Goal: Transaction & Acquisition: Download file/media

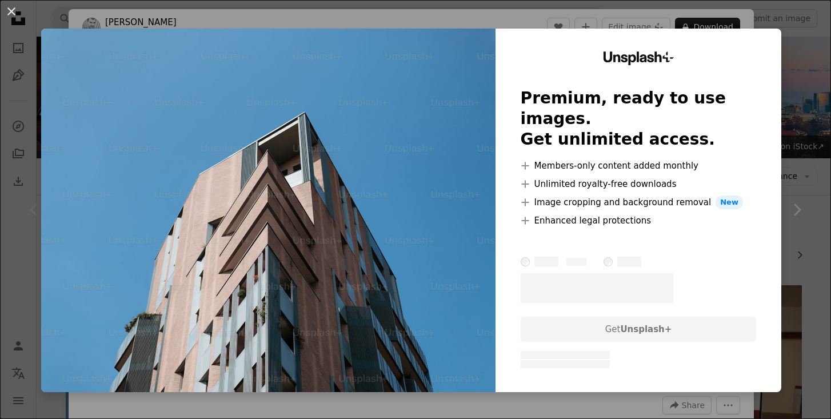
scroll to position [215, 0]
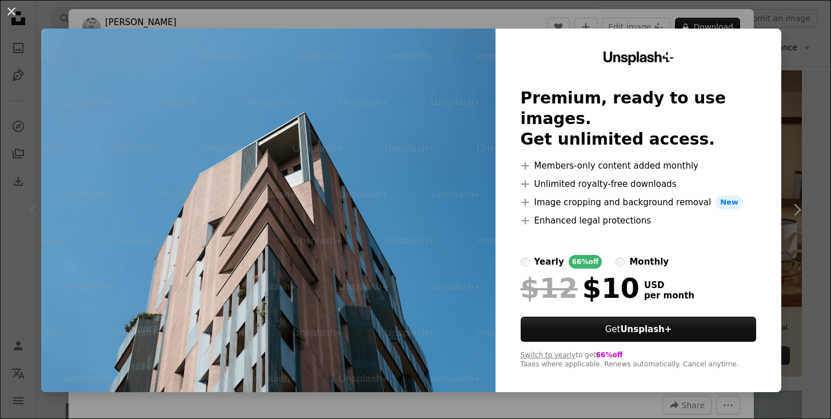
click at [465, 408] on div "An X shape Unsplash+ Premium, ready to use images. Get unlimited access. A plus…" at bounding box center [415, 209] width 831 height 419
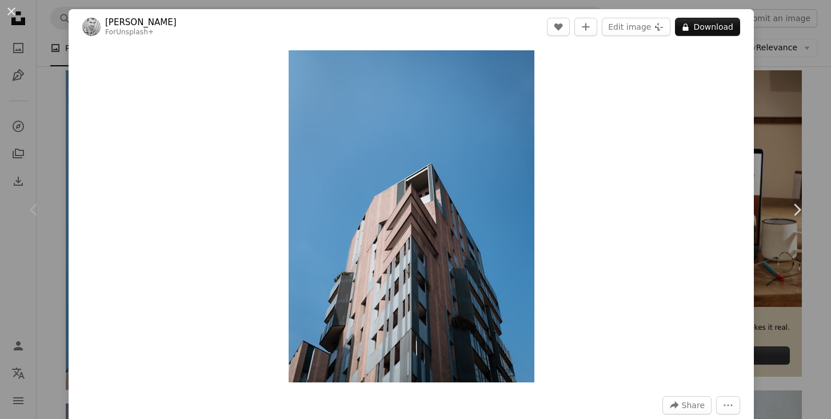
click at [56, 191] on div "Chevron left" at bounding box center [34, 210] width 69 height 110
click at [9, 11] on button "An X shape" at bounding box center [12, 12] width 14 height 14
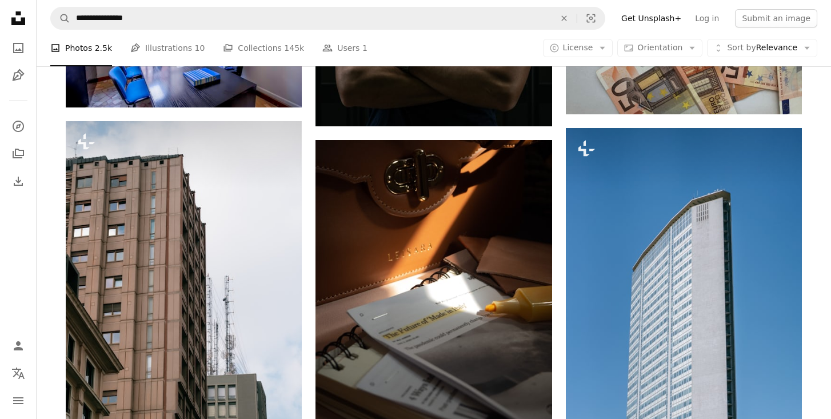
scroll to position [679, 0]
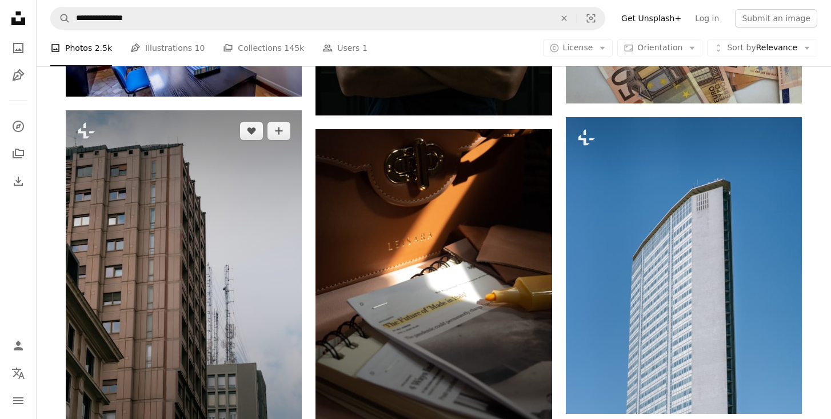
click at [196, 208] on img at bounding box center [184, 280] width 236 height 340
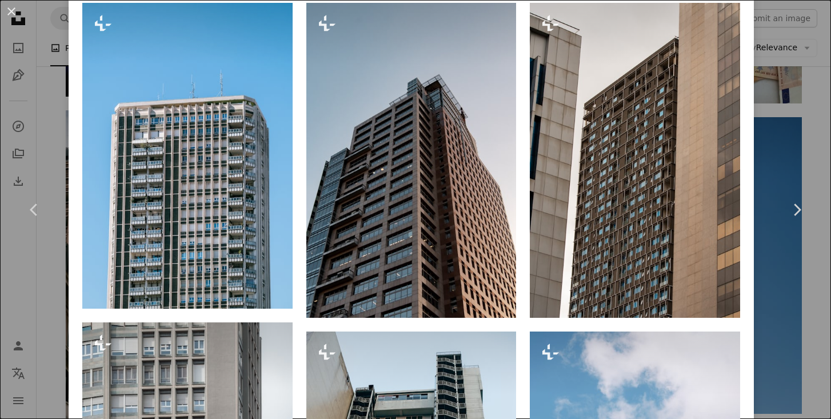
scroll to position [840, 0]
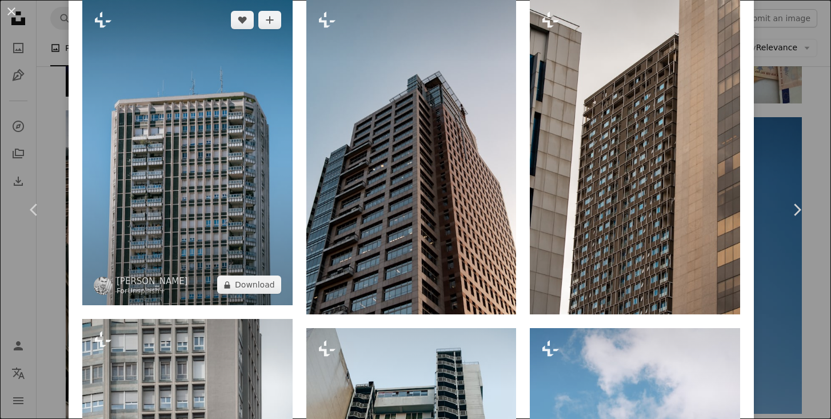
click at [232, 189] on img at bounding box center [187, 152] width 210 height 306
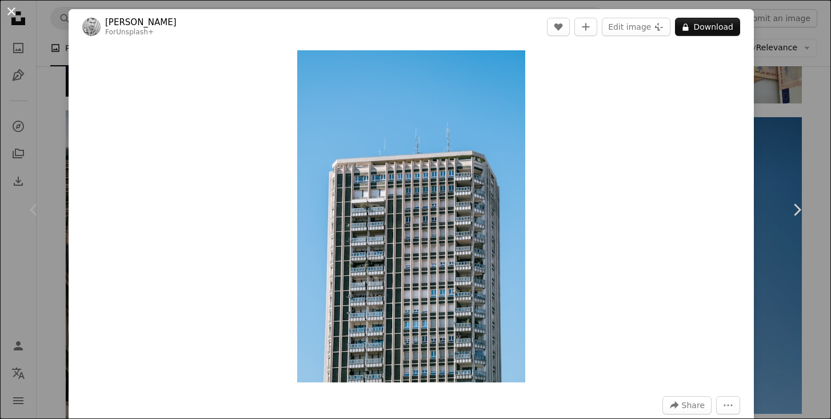
click at [12, 13] on button "An X shape" at bounding box center [12, 12] width 14 height 14
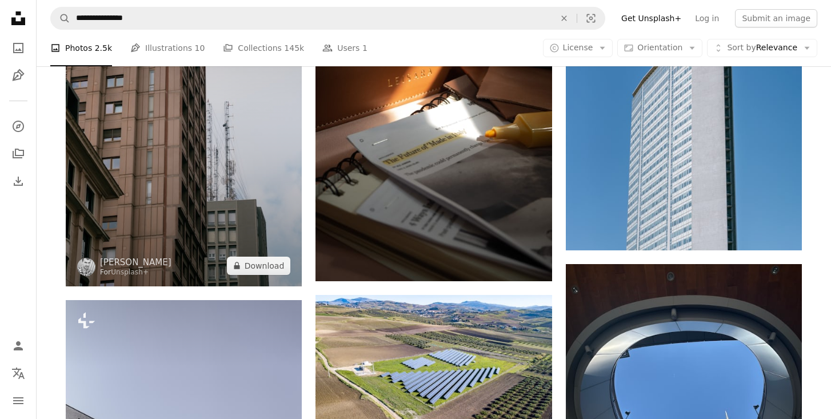
scroll to position [846, 0]
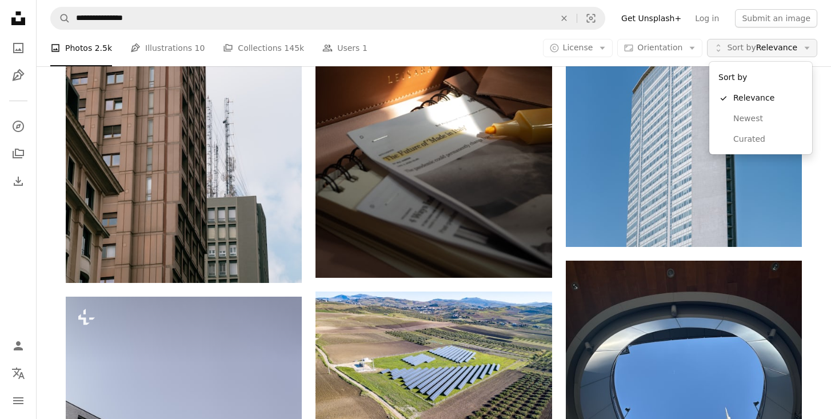
click at [793, 50] on span "Sort by Relevance" at bounding box center [762, 47] width 70 height 11
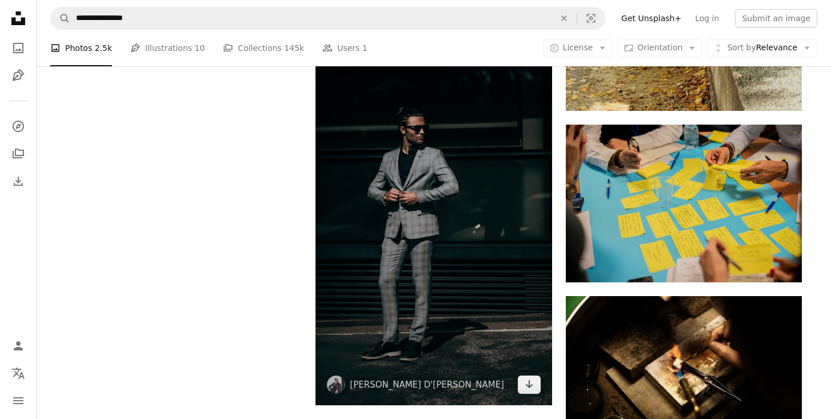
scroll to position [1821, 0]
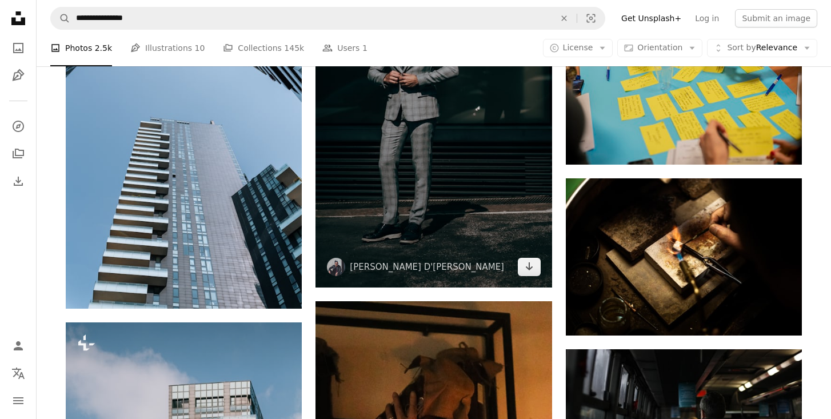
scroll to position [1859, 0]
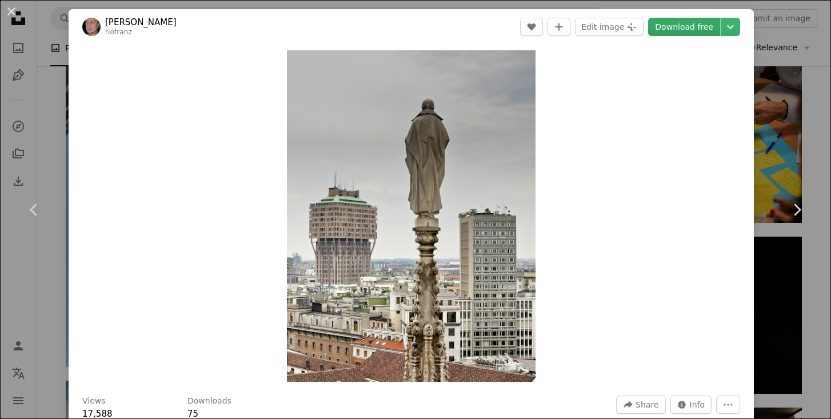
click at [683, 26] on link "Download free" at bounding box center [684, 27] width 72 height 18
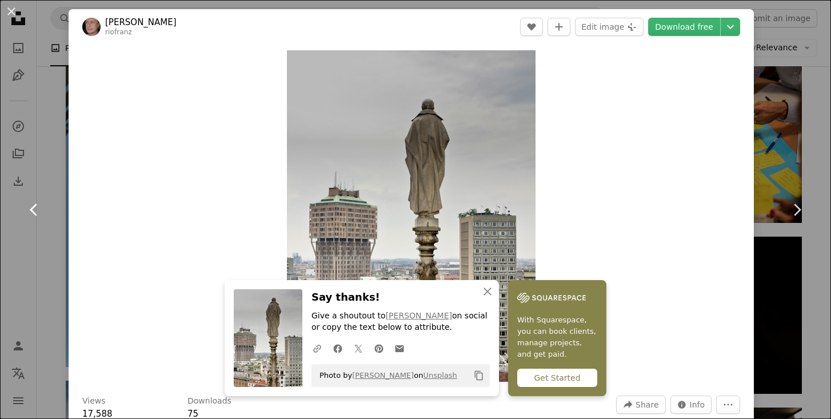
click at [49, 163] on link "Chevron left" at bounding box center [34, 210] width 69 height 110
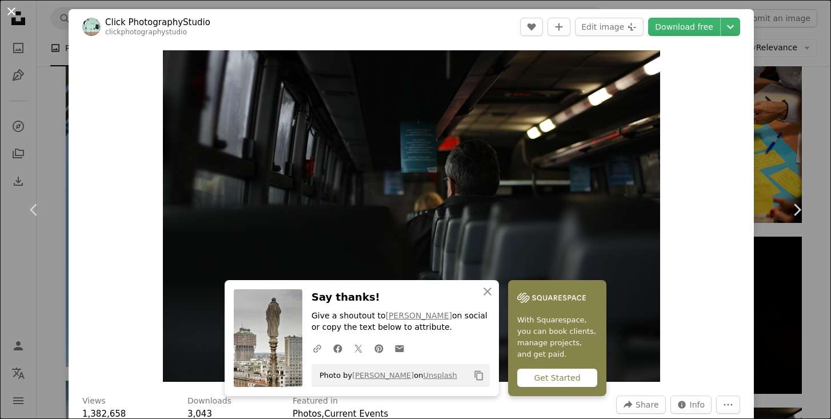
click at [13, 14] on button "An X shape" at bounding box center [12, 12] width 14 height 14
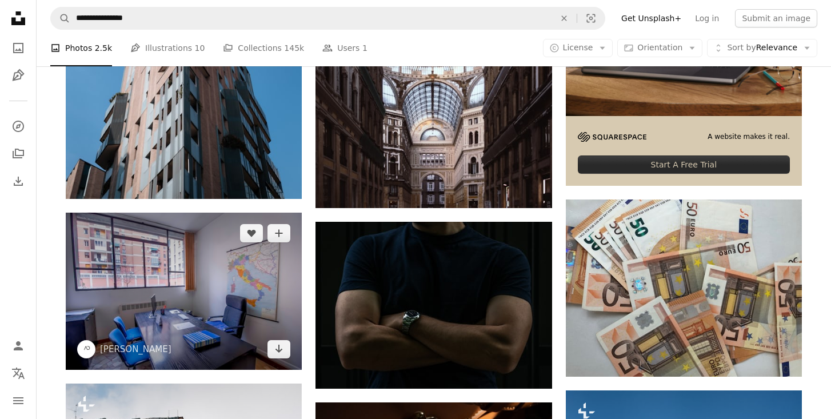
scroll to position [412, 0]
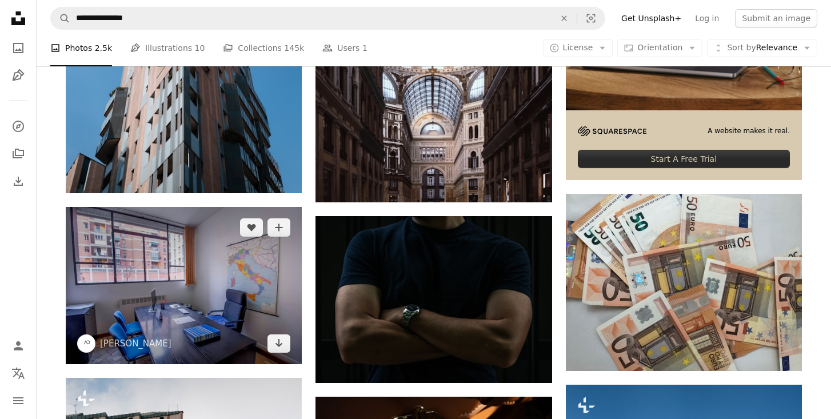
click at [214, 207] on img at bounding box center [184, 285] width 236 height 157
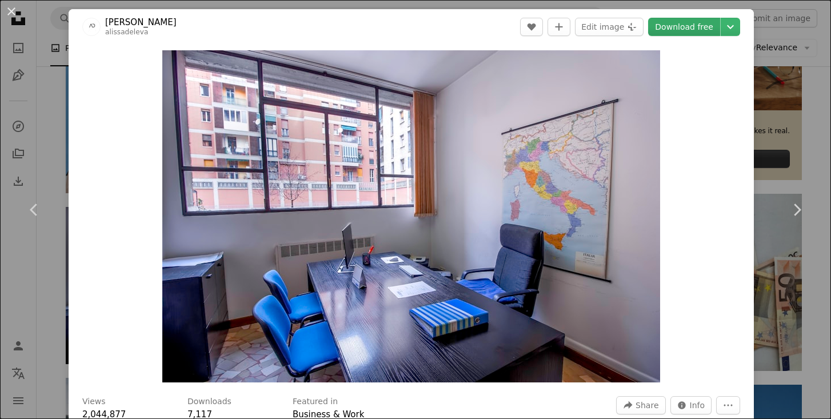
click at [693, 30] on link "Download free" at bounding box center [684, 27] width 72 height 18
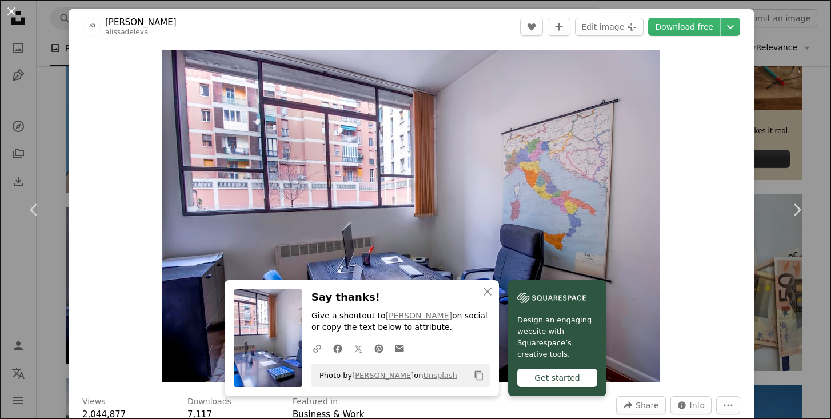
click at [14, 8] on button "An X shape" at bounding box center [12, 12] width 14 height 14
